Goal: Find specific page/section

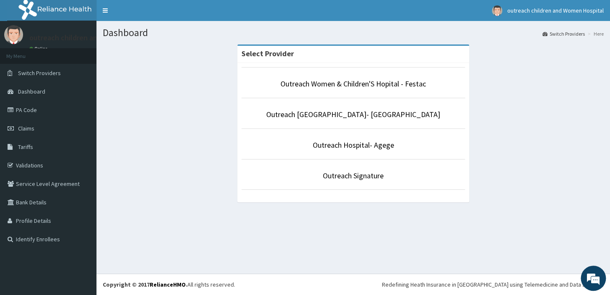
click at [309, 94] on li "Outreach Women & Children'S Hopital - Festac" at bounding box center [354, 82] width 224 height 31
click at [310, 91] on li "Outreach Women & Children'S Hopital - Festac" at bounding box center [354, 82] width 224 height 31
click at [339, 91] on li "Outreach Women & Children'S Hopital - Festac" at bounding box center [354, 82] width 224 height 31
click at [311, 81] on link "Outreach Women & Children'S Hopital - Festac" at bounding box center [354, 84] width 146 height 10
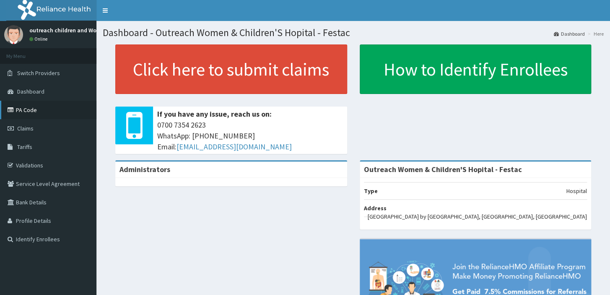
click at [50, 107] on link "PA Code" at bounding box center [48, 110] width 96 height 18
